Goal: Task Accomplishment & Management: Manage account settings

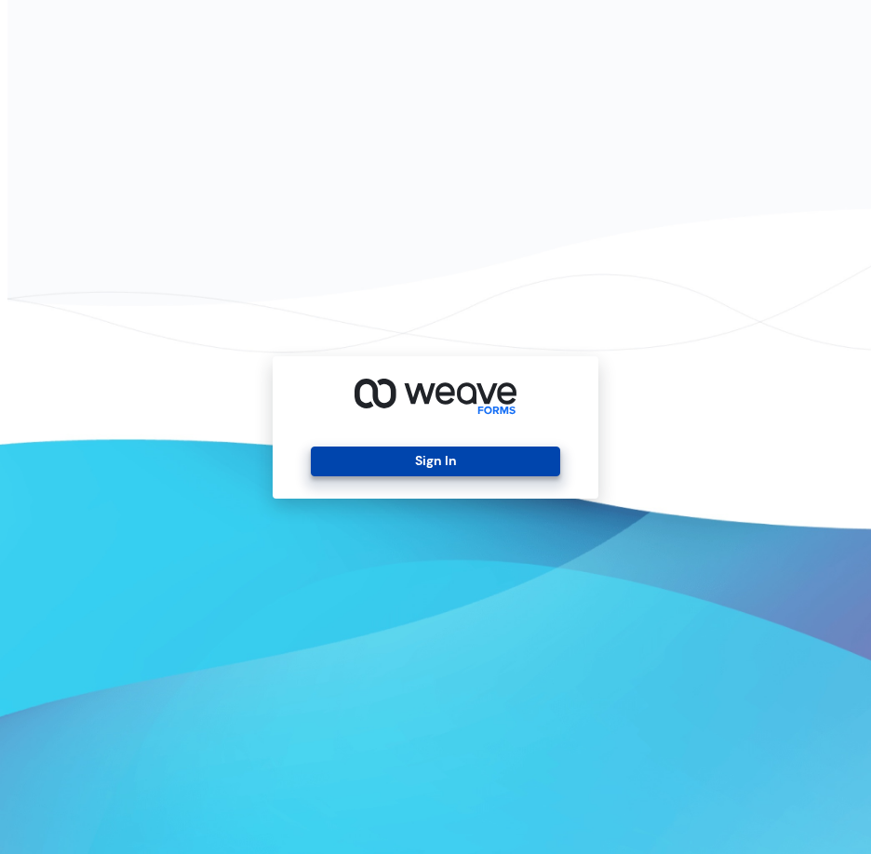
click at [422, 470] on button "Sign In" at bounding box center [435, 461] width 248 height 30
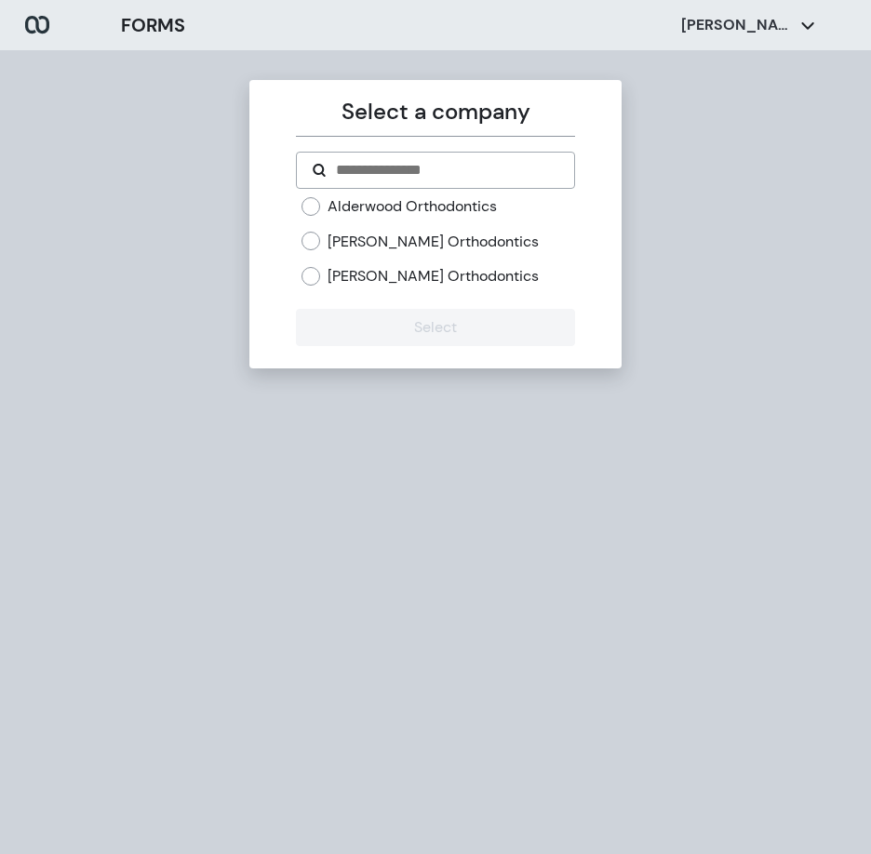
click at [377, 242] on label "[PERSON_NAME] Orthodontics" at bounding box center [432, 242] width 211 height 20
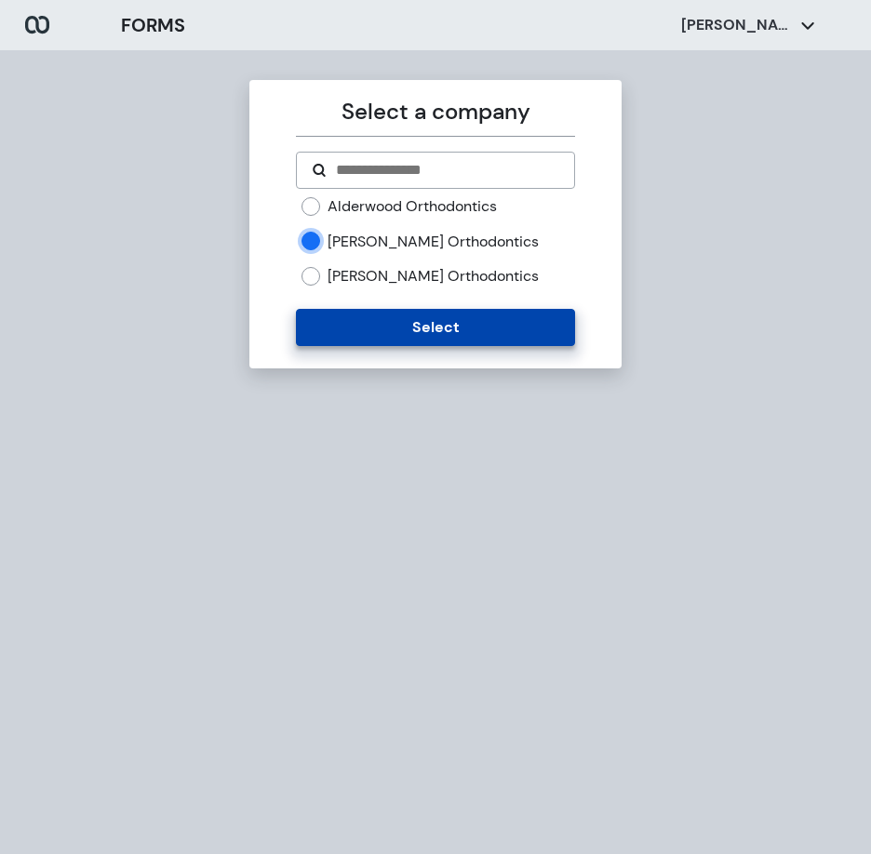
click at [392, 323] on button "Select" at bounding box center [435, 327] width 278 height 37
